Goal: Transaction & Acquisition: Purchase product/service

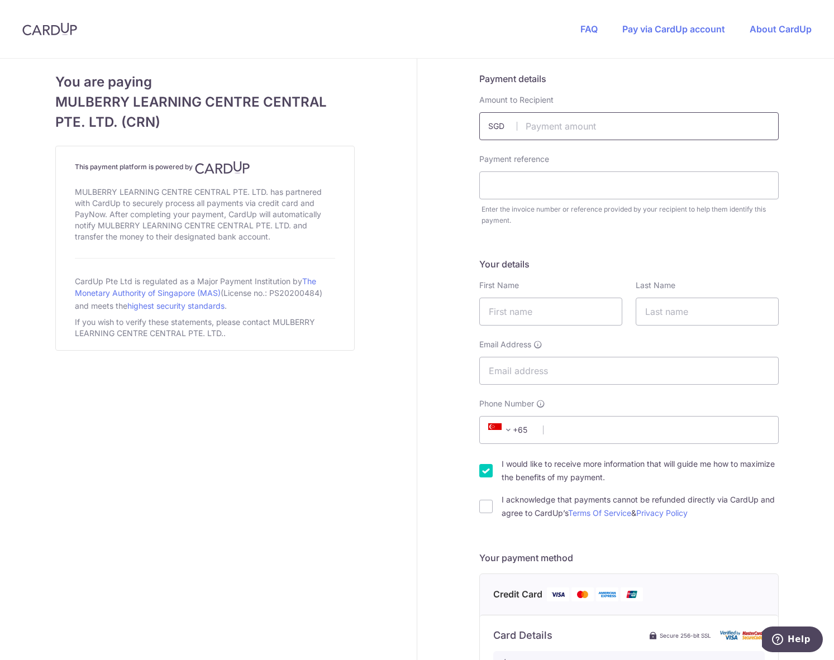
click at [674, 137] on input "text" at bounding box center [628, 126] width 299 height 28
type input "2289.00"
type input "a"
click at [536, 305] on input "text" at bounding box center [550, 312] width 143 height 28
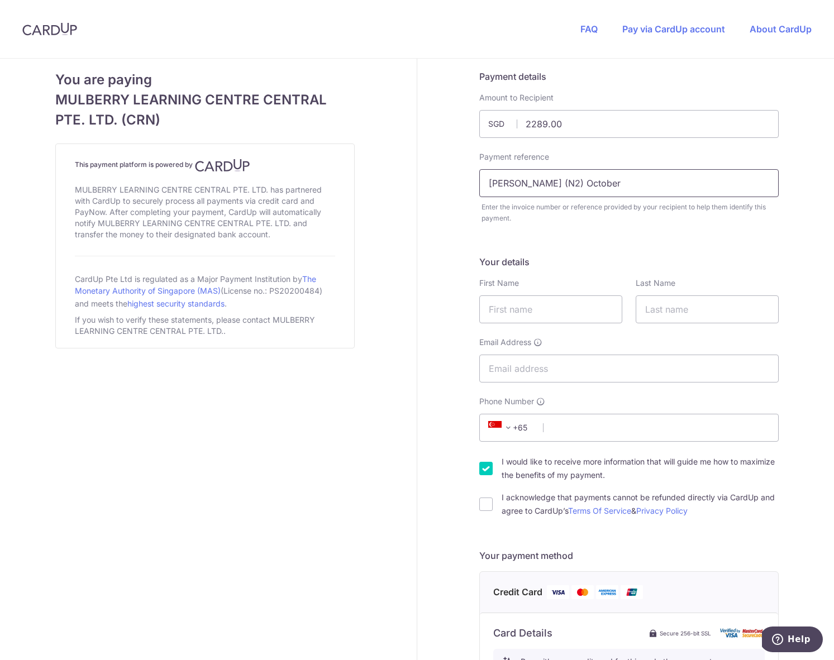
click at [628, 179] on input "[PERSON_NAME] (N2) October" at bounding box center [628, 183] width 299 height 28
type input "[PERSON_NAME] (N2) October tuition"
type input "Jud"
type input "Oh"
click at [554, 315] on input "Jud" at bounding box center [550, 310] width 143 height 28
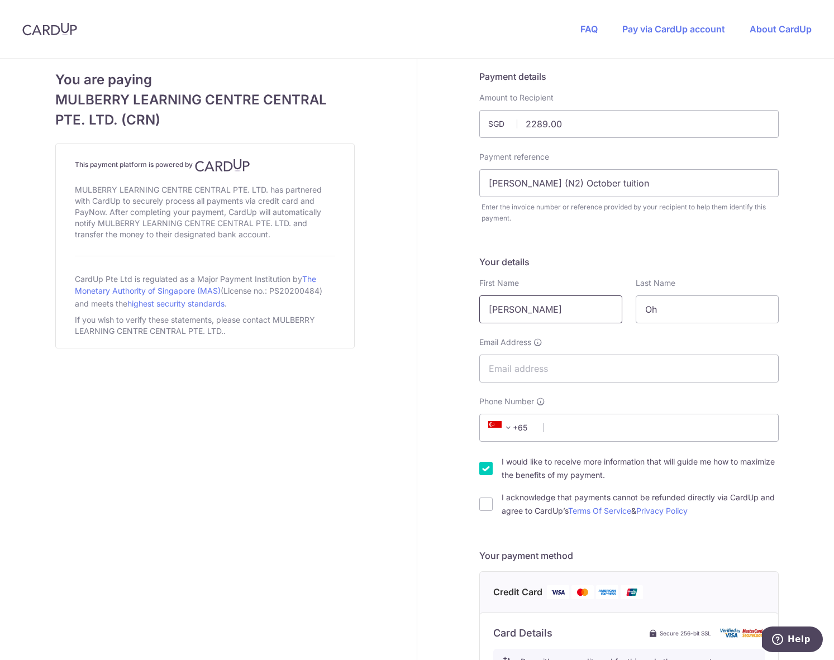
type input "[PERSON_NAME]"
click at [611, 374] on input "Email Address" at bounding box center [628, 369] width 299 height 28
type input "[EMAIL_ADDRESS][DOMAIN_NAME]"
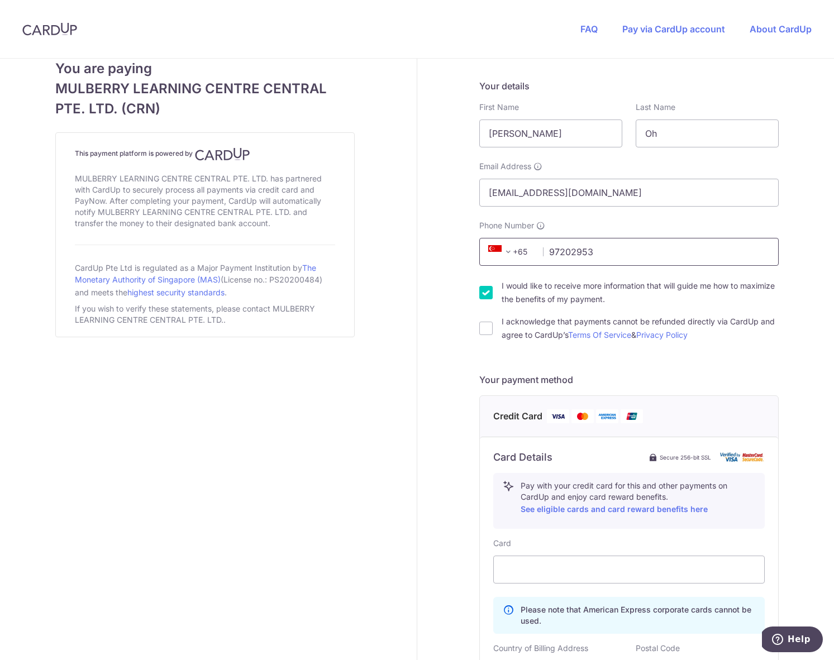
scroll to position [182, 0]
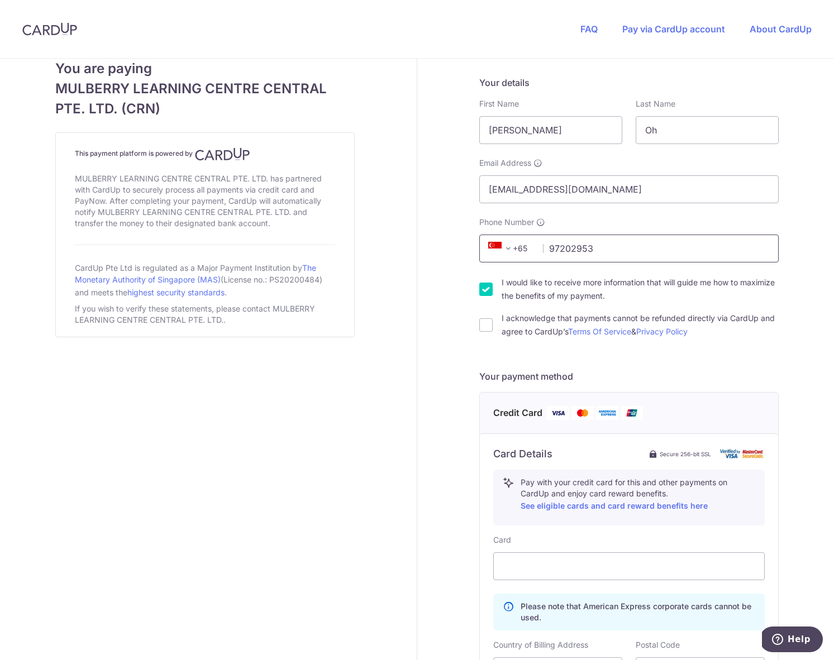
type input "97202953"
click at [483, 292] on input "I would like to receive more information that will guide me how to maximize the…" at bounding box center [485, 289] width 13 height 13
checkbox input "false"
click at [483, 325] on input "I acknowledge that payments cannot be refunded directly via CardUp and agree to…" at bounding box center [485, 324] width 13 height 13
checkbox input "true"
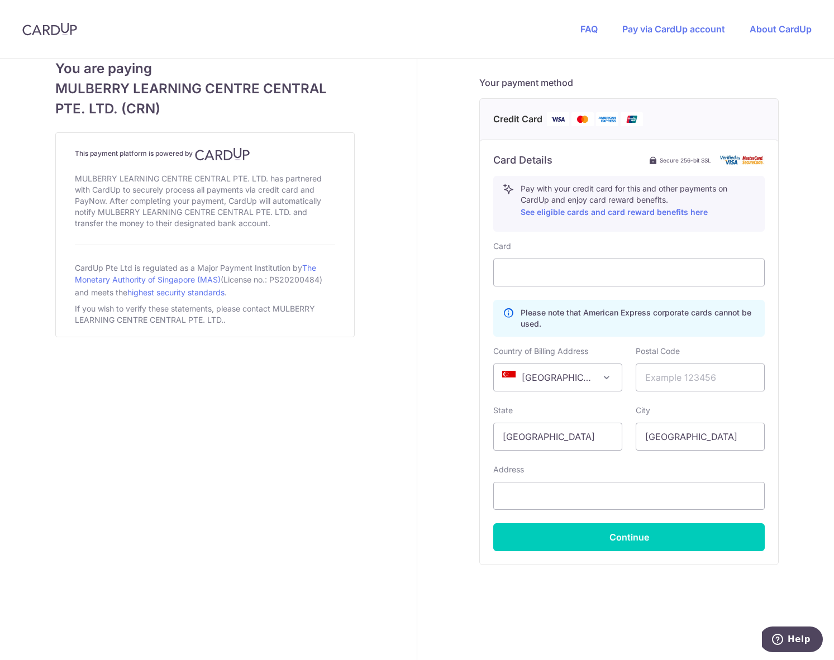
scroll to position [473, 0]
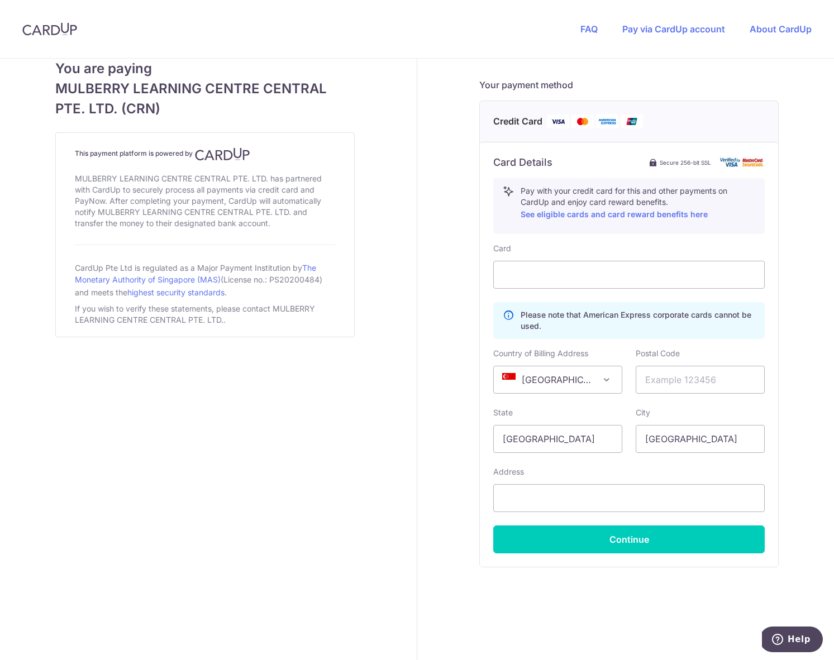
click at [571, 373] on span "[GEOGRAPHIC_DATA]" at bounding box center [558, 379] width 128 height 27
select select "US"
click at [670, 384] on input "text" at bounding box center [700, 380] width 129 height 28
type input "30316"
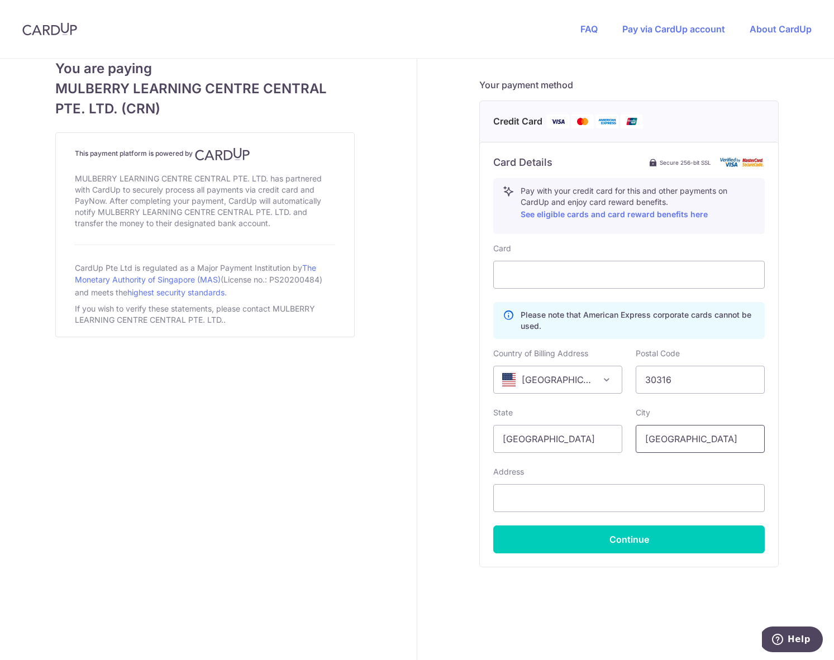
type input "[GEOGRAPHIC_DATA]"
click at [596, 438] on body "FAQ Pay via CardUp account About CardUp You are paying MULBERRY LEARNING CENTRE…" at bounding box center [417, 330] width 834 height 660
drag, startPoint x: 571, startPoint y: 442, endPoint x: 430, endPoint y: 432, distance: 141.6
click at [433, 432] on div "Payment details Amount to Recipient 2289.00 SGD Payment reference [PERSON_NAME]…" at bounding box center [628, 124] width 423 height 1077
type input "[US_STATE]"
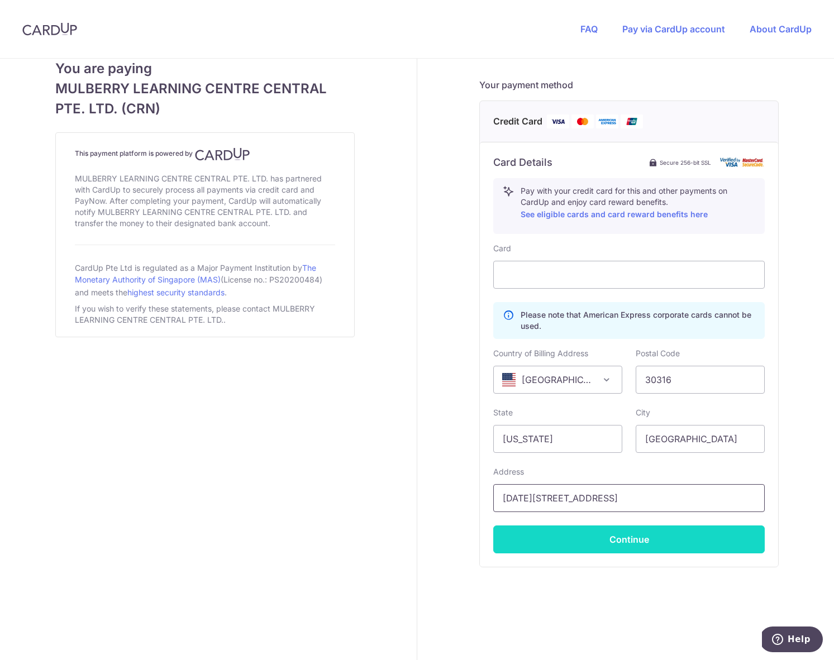
type input "[DATE][STREET_ADDRESS]"
click at [597, 535] on button "Continue" at bounding box center [628, 540] width 271 height 28
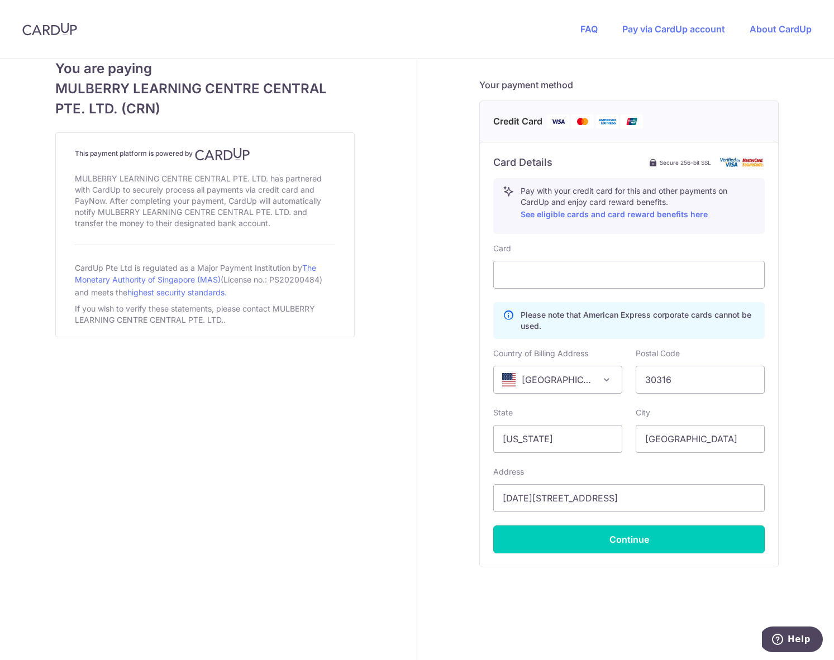
type input "**** 2001"
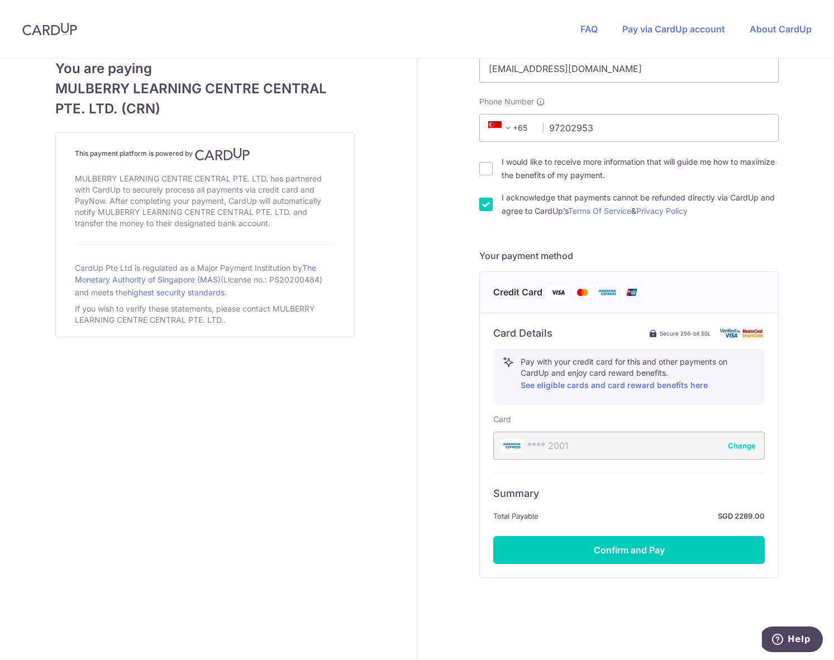
scroll to position [315, 0]
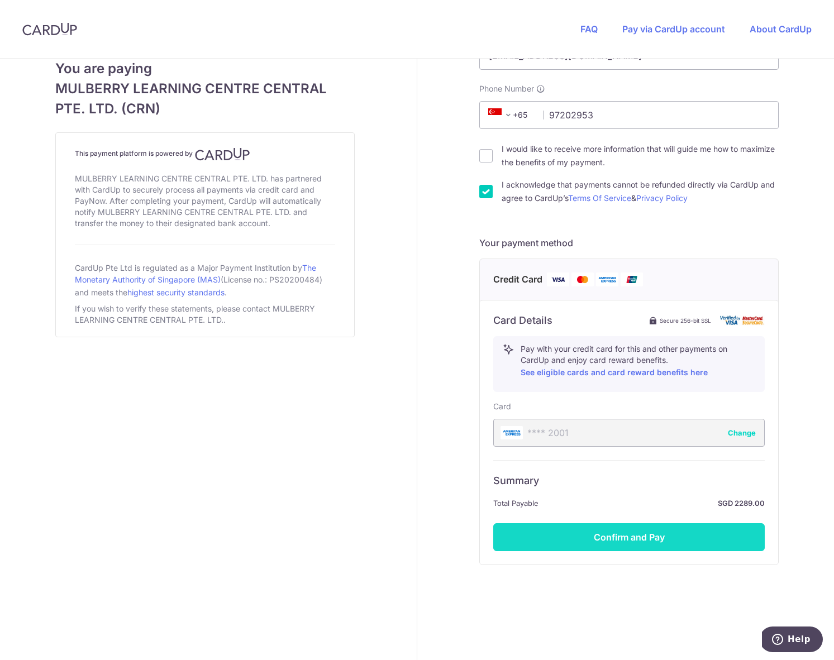
click at [713, 537] on button "Confirm and Pay" at bounding box center [628, 537] width 271 height 28
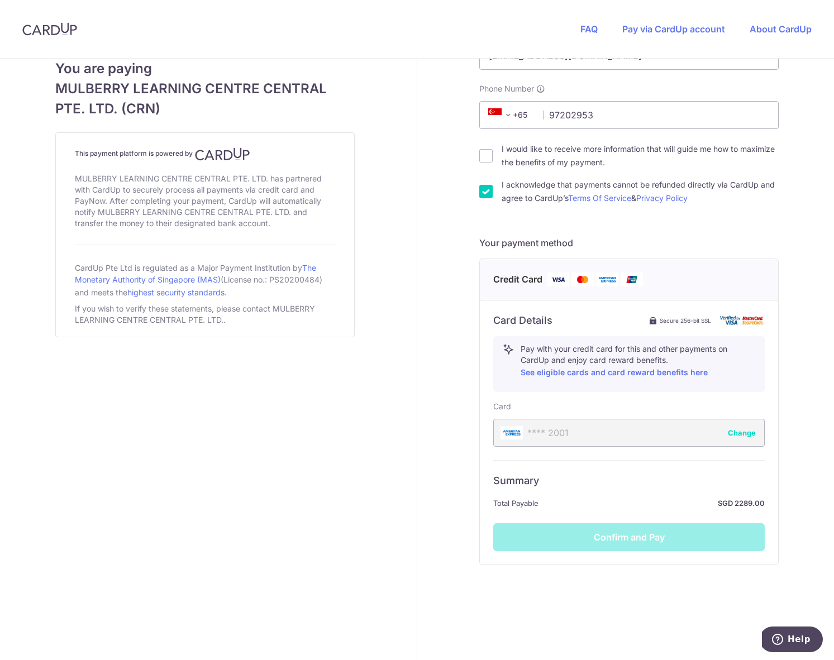
click at [622, 478] on h6 "Summary" at bounding box center [628, 480] width 271 height 13
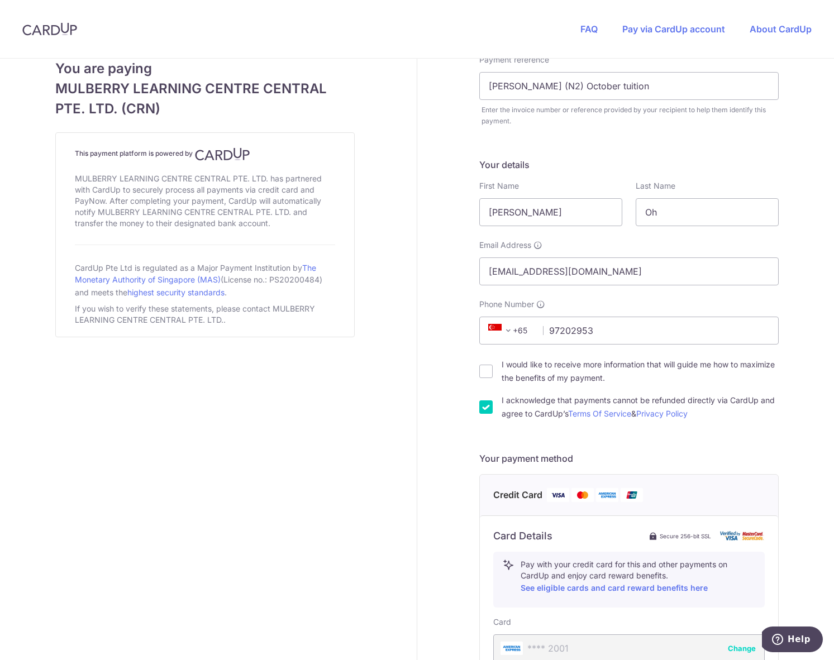
scroll to position [0, 0]
